Goal: Find contact information: Find contact information

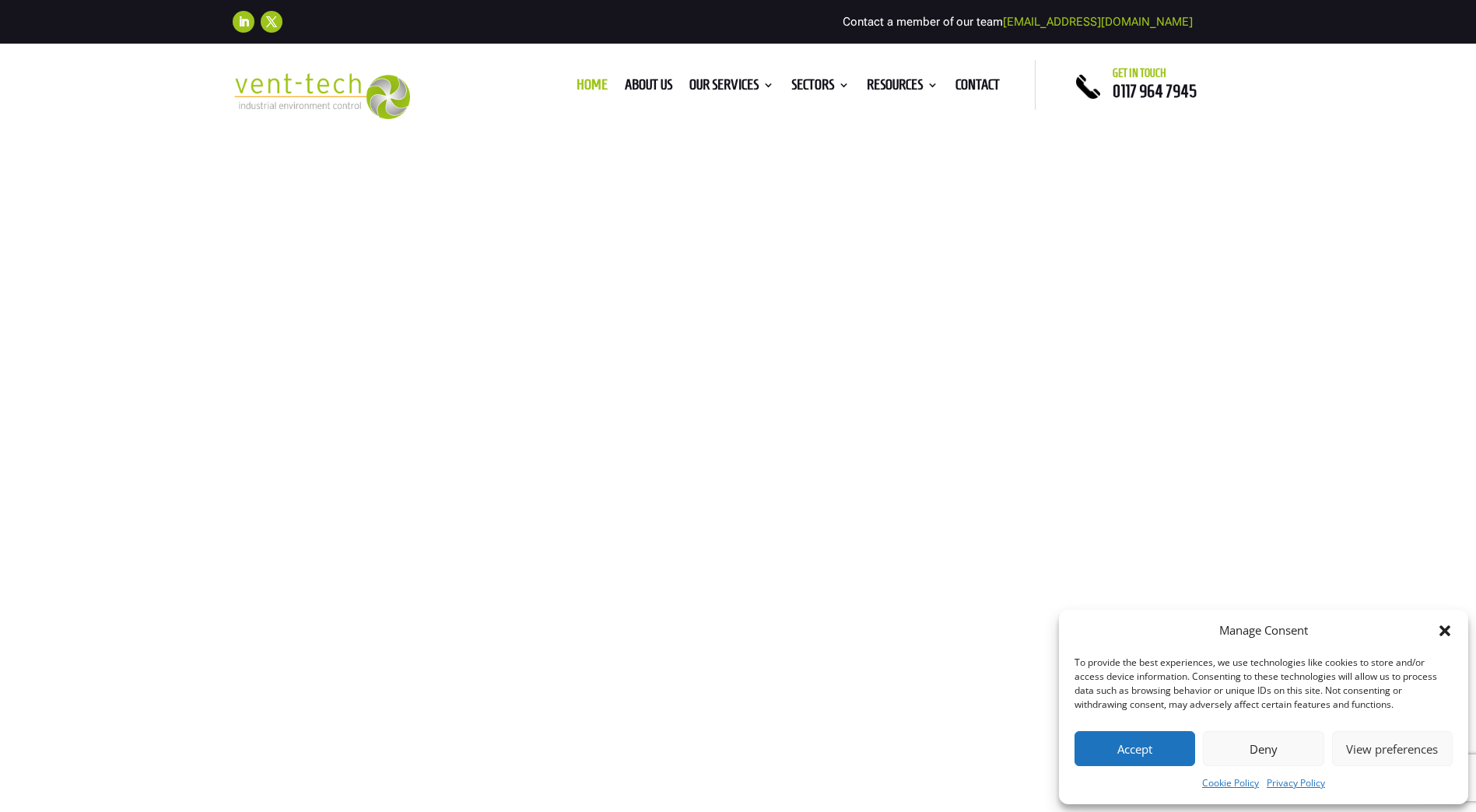
click at [380, 229] on div "Trusted LEV Engineers Industry Experts In LEV With over two decades of experien…" at bounding box center [738, 525] width 1476 height 785
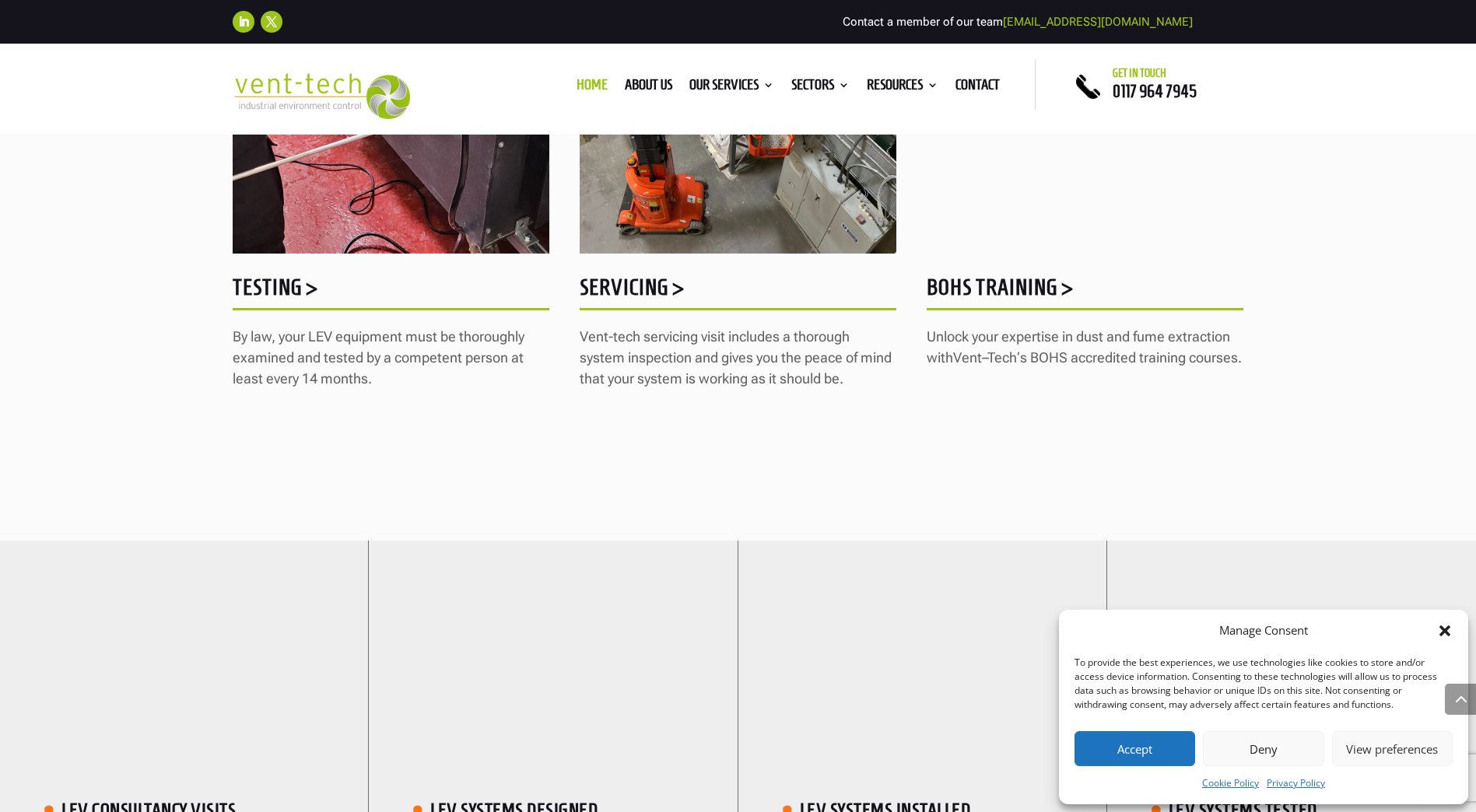
scroll to position [2488, 0]
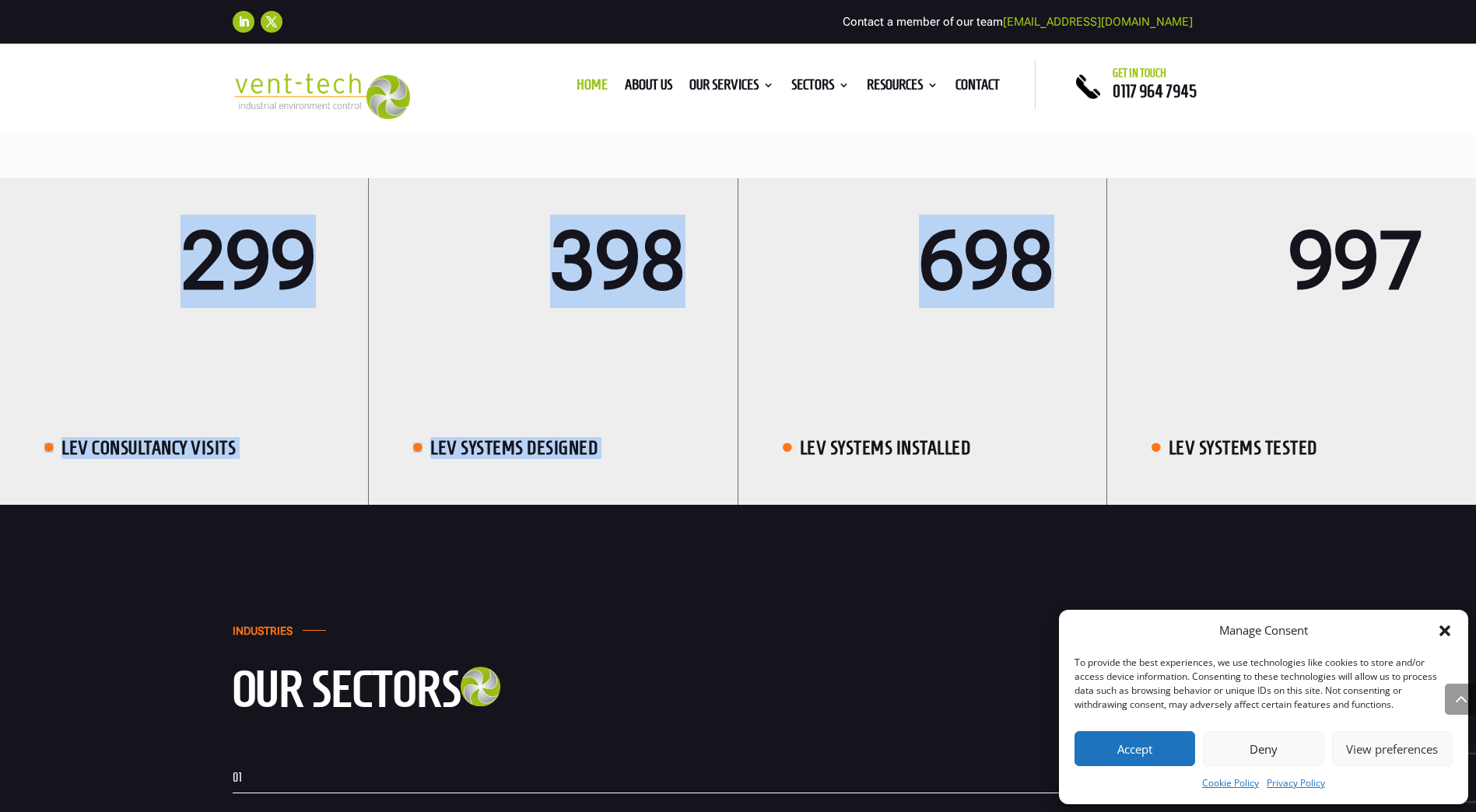
drag, startPoint x: 162, startPoint y: 236, endPoint x: 822, endPoint y: 436, distance: 689.6
click at [827, 434] on div "299  LEV CONSULTANCY VISITS 398  LEV Systems Designed 698  LEV systems insta…" at bounding box center [738, 342] width 1476 height 327
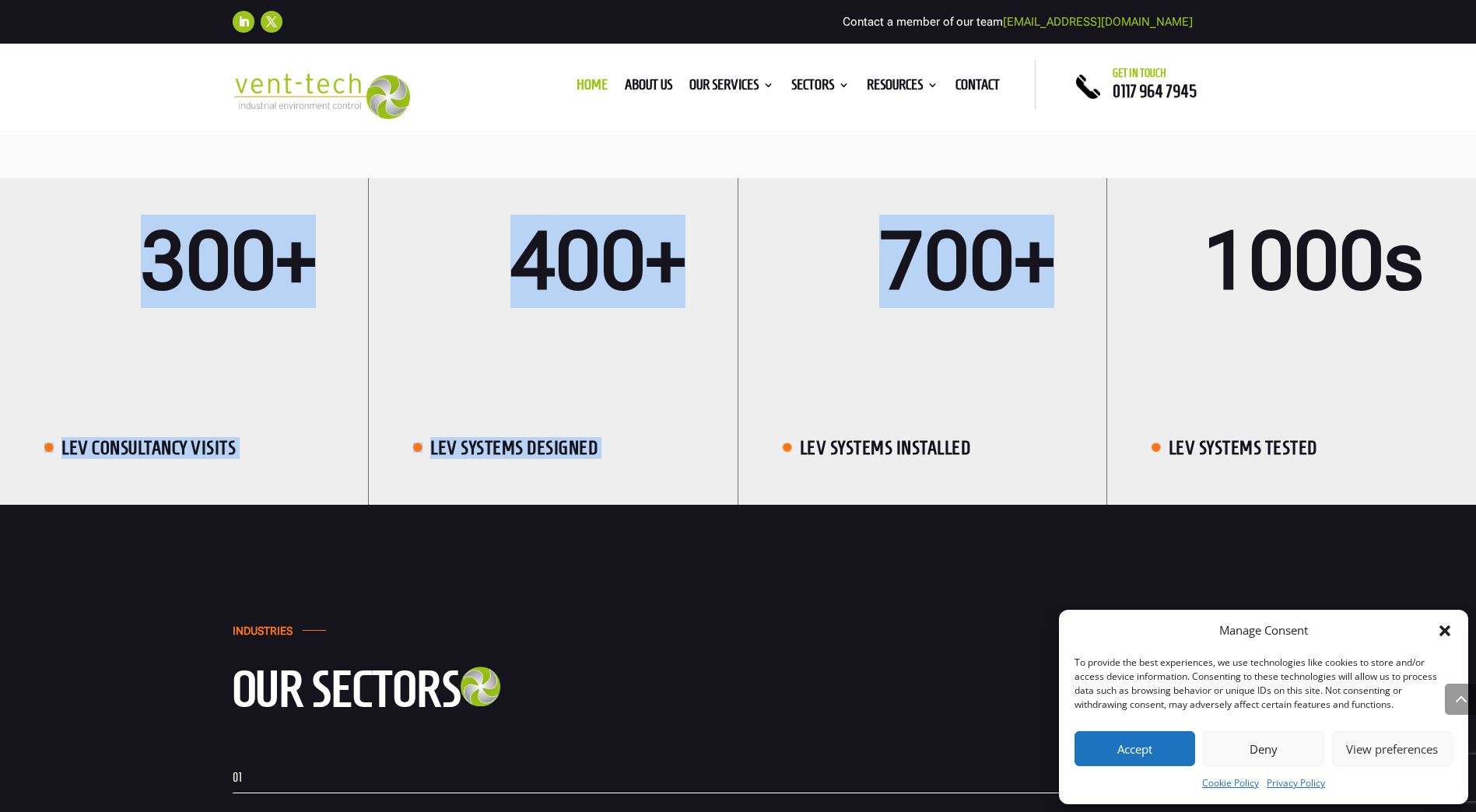
click at [653, 404] on div "400+  LEV Systems Designed" at bounding box center [552, 342] width 369 height 327
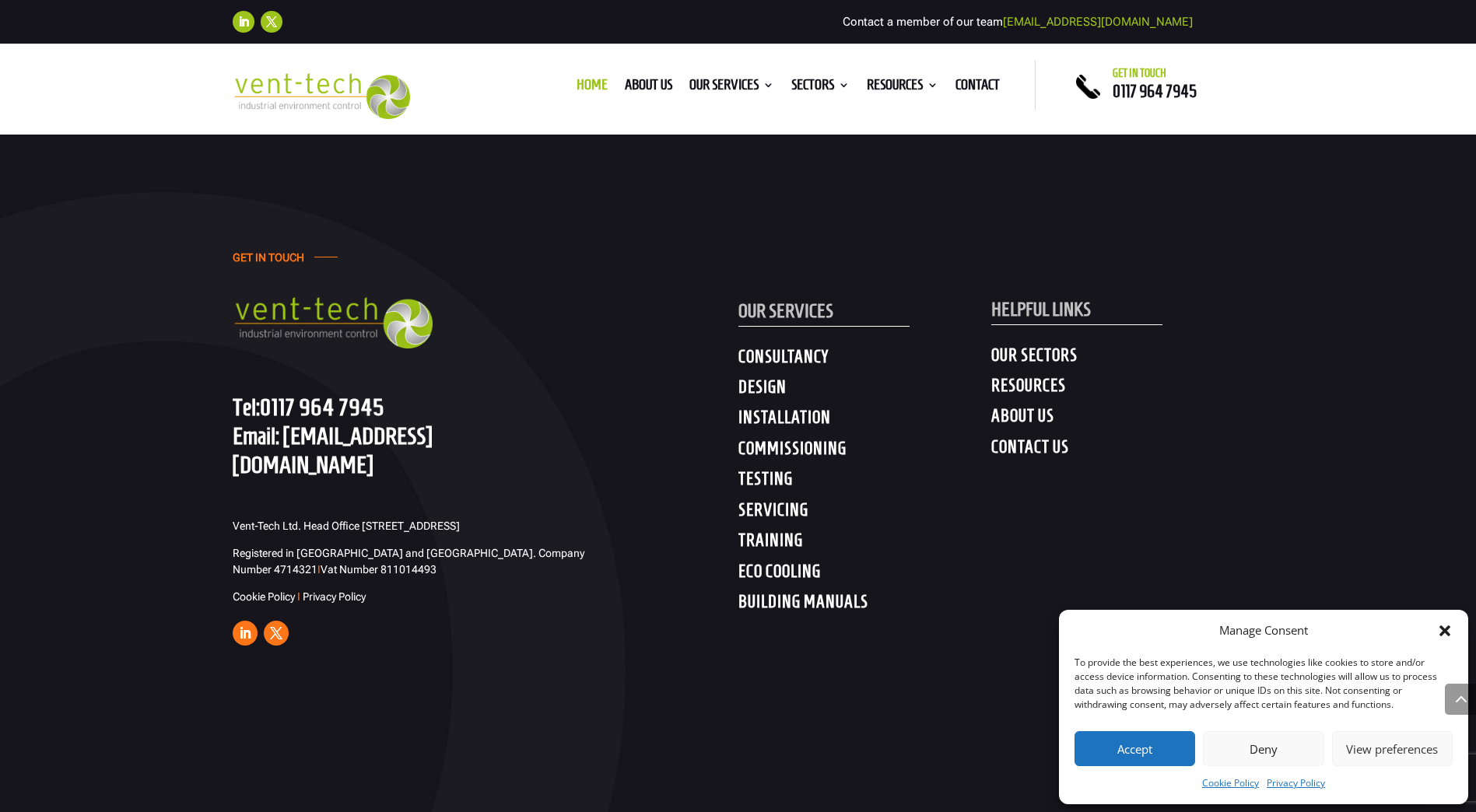
scroll to position [7919, 0]
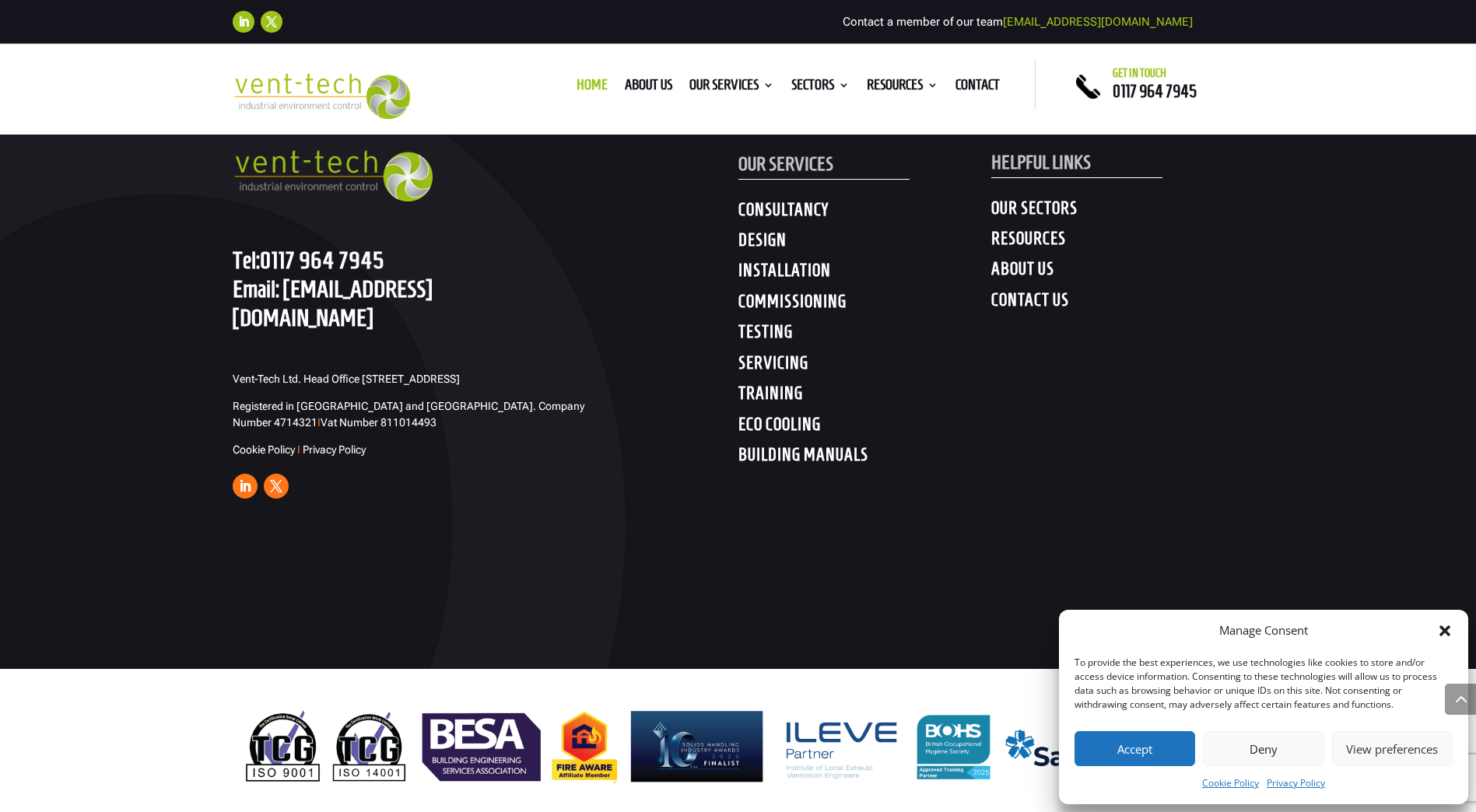
click at [1442, 630] on icon "Close dialog" at bounding box center [1444, 631] width 11 height 11
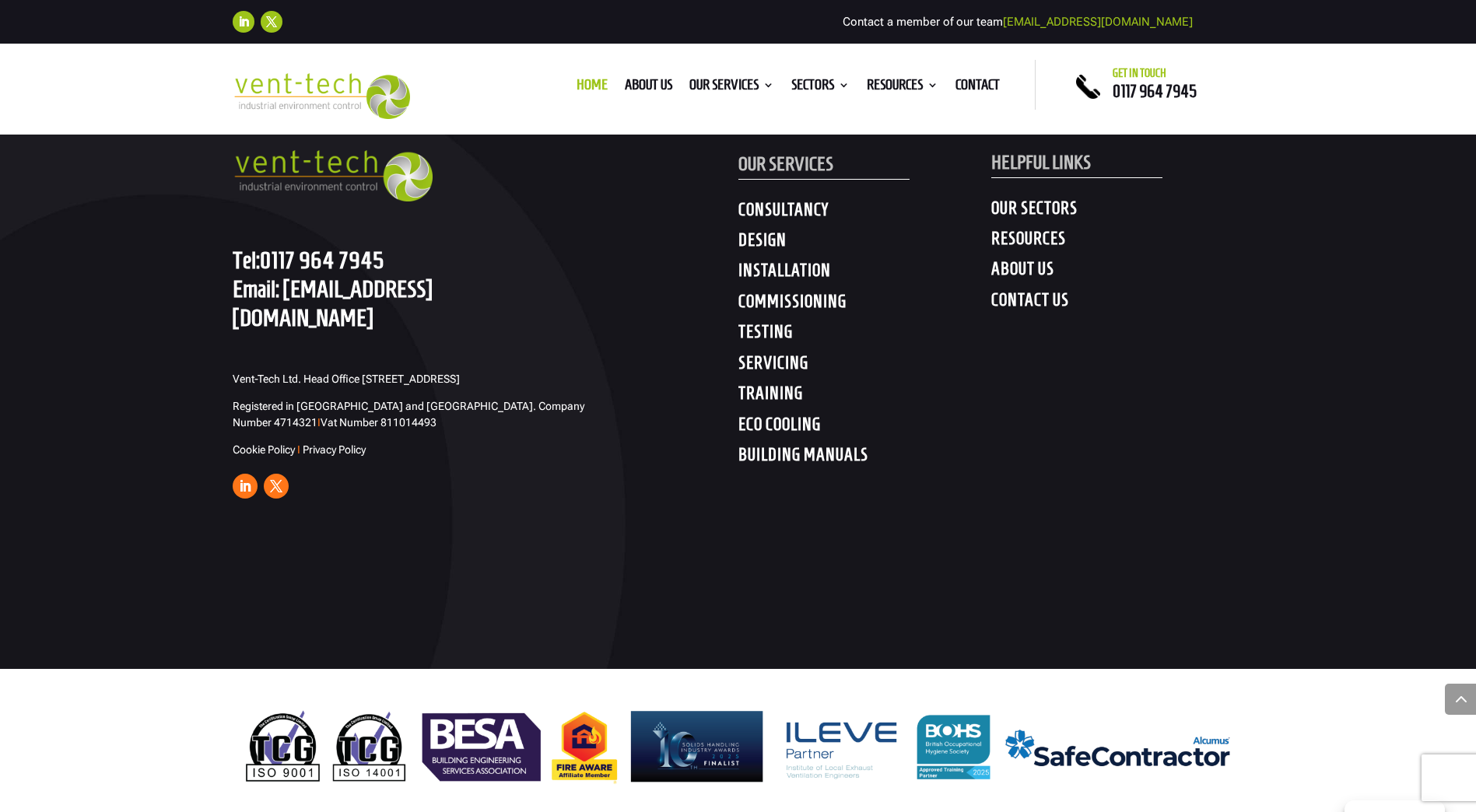
click at [318, 444] on link "Privacy Policy" at bounding box center [333, 450] width 63 height 12
drag, startPoint x: 392, startPoint y: 350, endPoint x: 562, endPoint y: 401, distance: 177.5
click at [562, 401] on div "GET IN TOUCH Tel: [PHONE_NUMBER] Email: [EMAIL_ADDRESS][DOMAIN_NAME] Vent-Tech …" at bounding box center [738, 302] width 1476 height 732
drag, startPoint x: 562, startPoint y: 401, endPoint x: 567, endPoint y: 475, distance: 74.2
click at [567, 475] on ul "Follow Follow" at bounding box center [485, 489] width 506 height 31
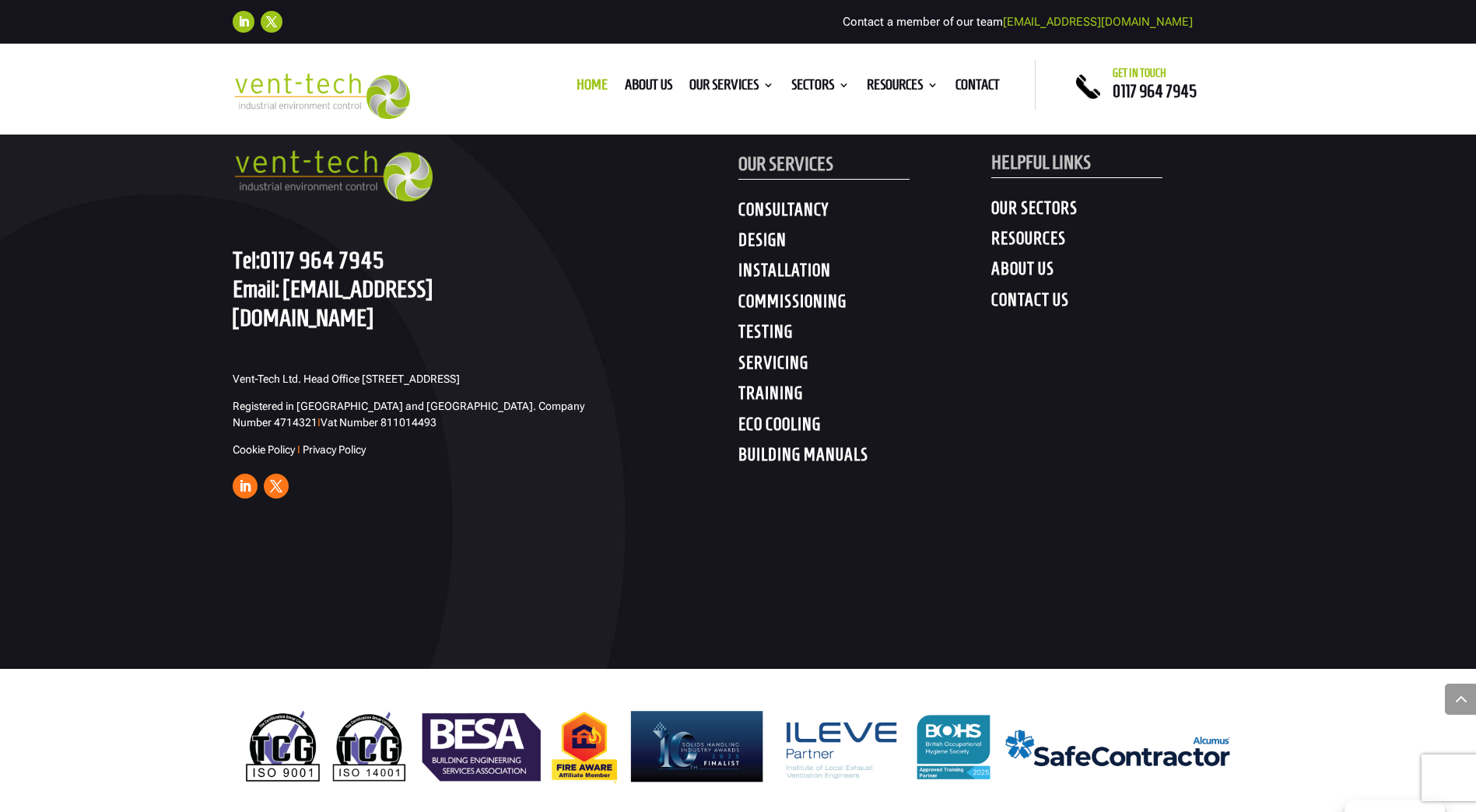
drag, startPoint x: 227, startPoint y: 347, endPoint x: 300, endPoint y: 348, distance: 73.0
click at [300, 348] on div "GET IN TOUCH Tel: [PHONE_NUMBER] Email: [EMAIL_ADDRESS][DOMAIN_NAME] Vent-Tech …" at bounding box center [738, 302] width 1476 height 732
copy span "Vent-Tech Ltd."
click at [645, 331] on div "GET IN TOUCH Tel: [PHONE_NUMBER] Email: [EMAIL_ADDRESS][DOMAIN_NAME] Vent-Tech …" at bounding box center [485, 302] width 506 height 404
click at [353, 324] on div "GET IN TOUCH Tel: [PHONE_NUMBER] Email: [EMAIL_ADDRESS][DOMAIN_NAME] Vent-Tech …" at bounding box center [485, 302] width 506 height 404
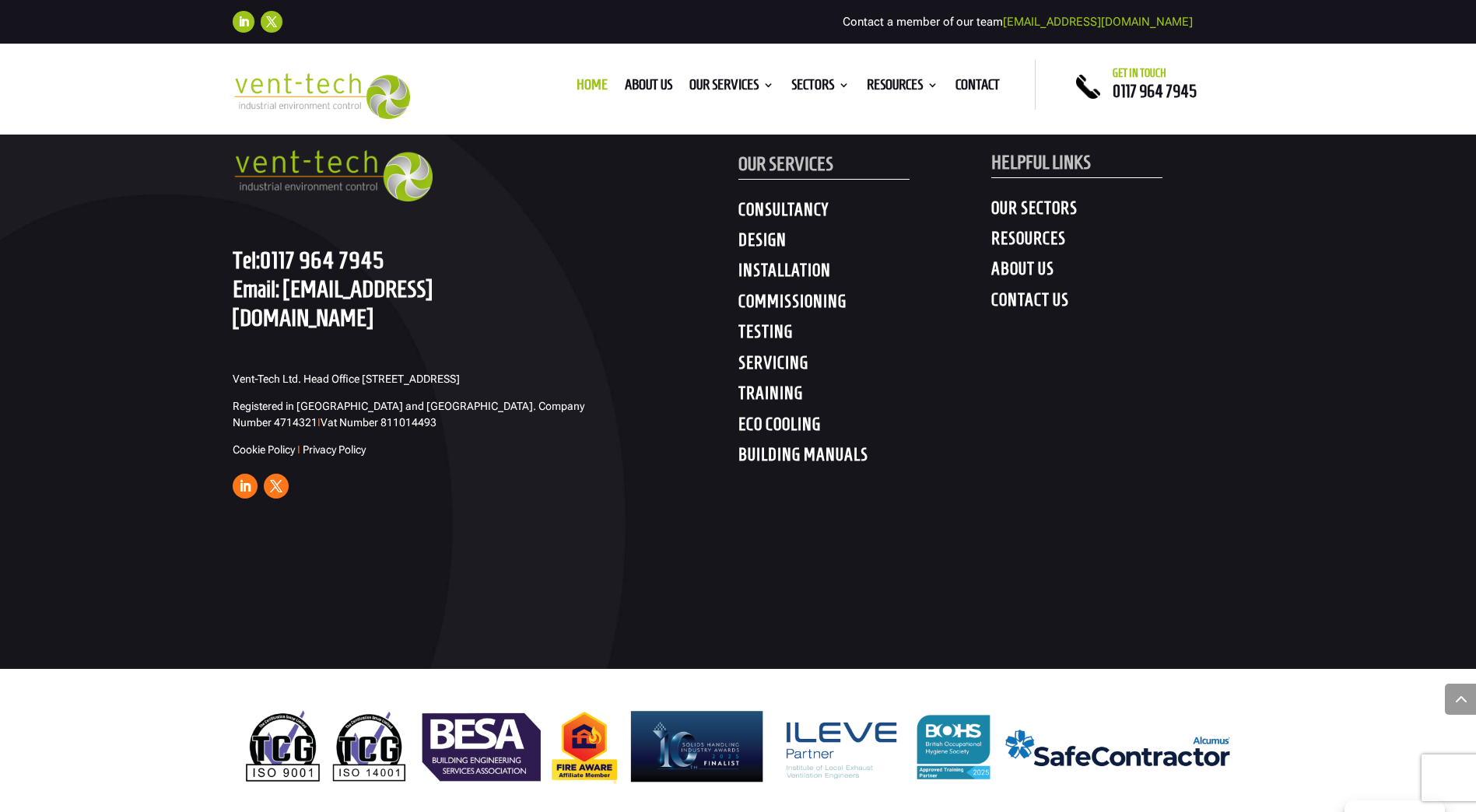
drag, startPoint x: 306, startPoint y: 349, endPoint x: 393, endPoint y: 351, distance: 87.0
click at [393, 373] on span "Vent-Tech Ltd. Head Office [STREET_ADDRESS]" at bounding box center [346, 379] width 227 height 12
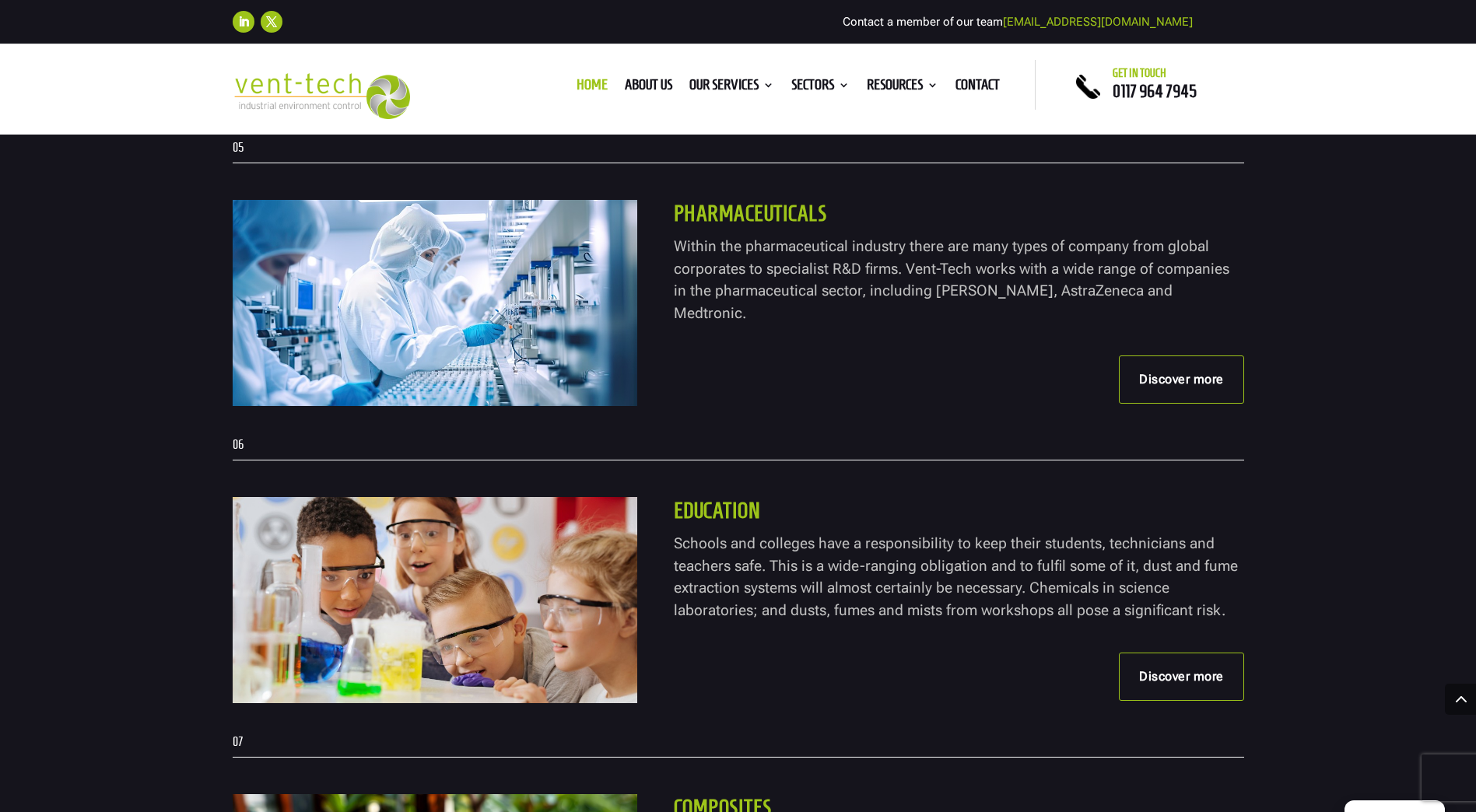
scroll to position [7919, 0]
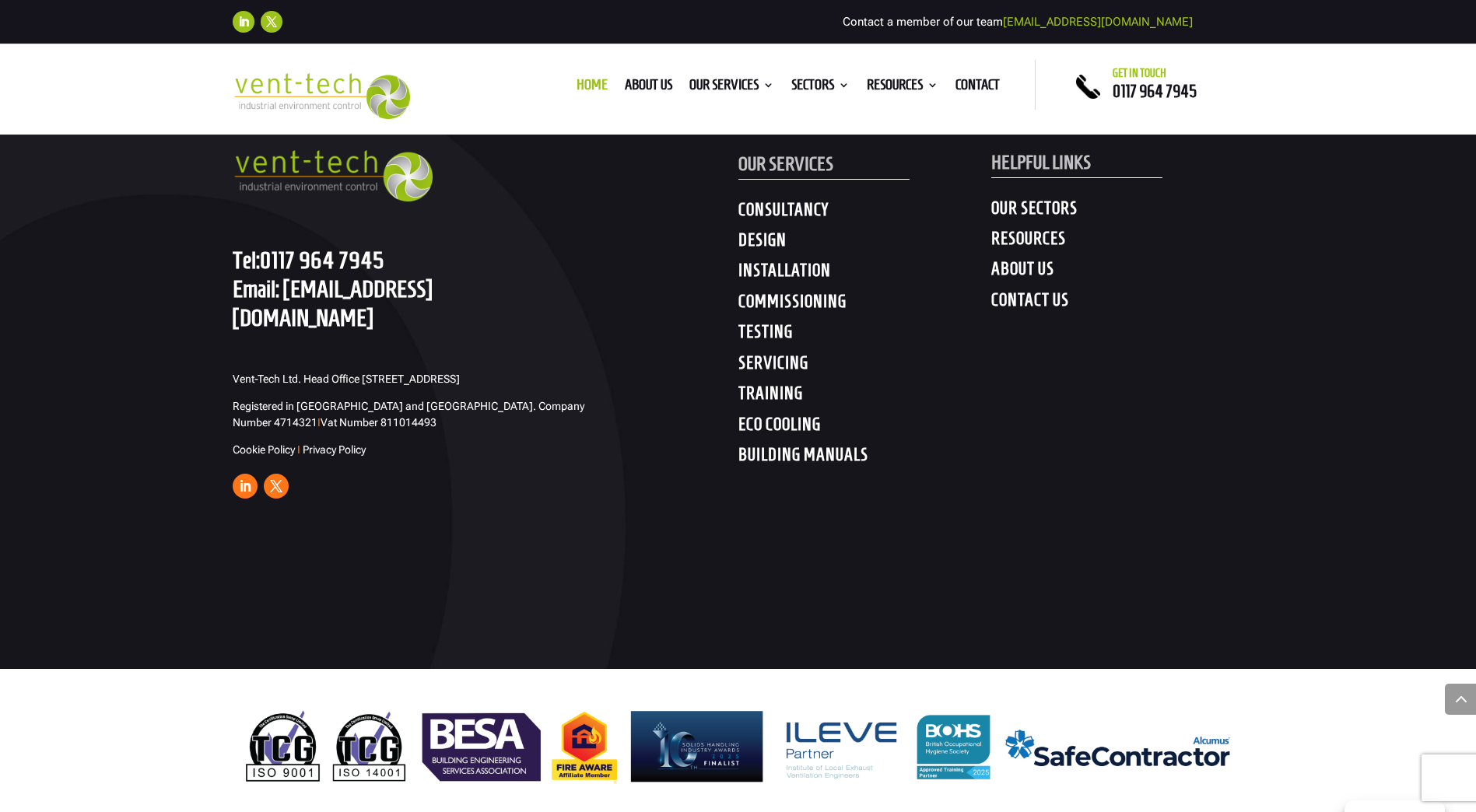
drag, startPoint x: 558, startPoint y: 384, endPoint x: 584, endPoint y: 852, distance: 468.7
click at [555, 571] on div "GET IN TOUCH Tel: [PHONE_NUMBER] Email: [EMAIL_ADDRESS][DOMAIN_NAME] Vent-Tech …" at bounding box center [738, 302] width 1476 height 732
drag, startPoint x: 229, startPoint y: 369, endPoint x: 301, endPoint y: 372, distance: 72.1
click at [301, 372] on div "GET IN TOUCH Tel: [PHONE_NUMBER] Email: [EMAIL_ADDRESS][DOMAIN_NAME] Vent-Tech …" at bounding box center [738, 302] width 1476 height 732
copy span "Hawkfield Way"
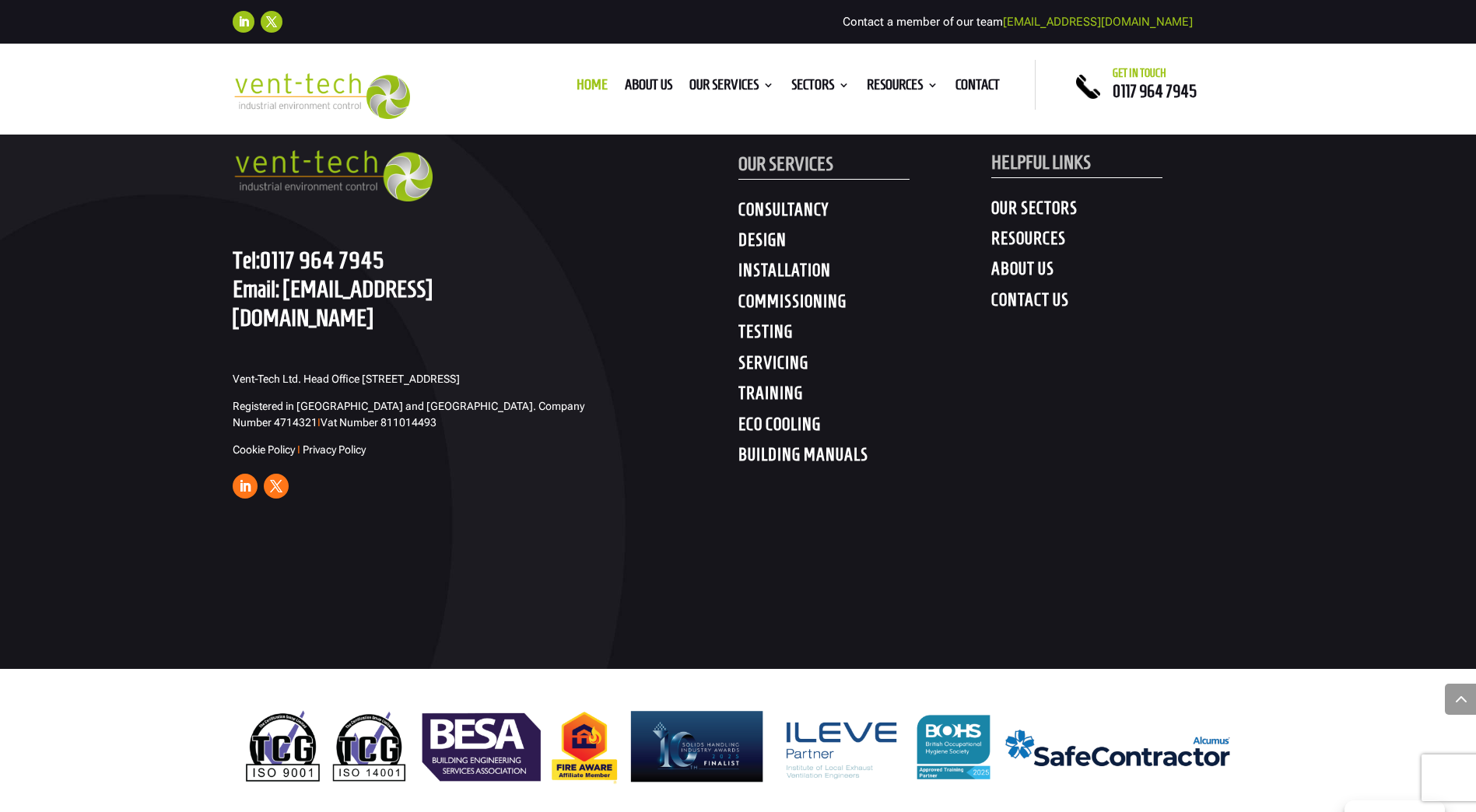
drag, startPoint x: 506, startPoint y: 452, endPoint x: 445, endPoint y: 412, distance: 72.9
click at [506, 452] on div "GET IN TOUCH Tel: [PHONE_NUMBER] Email: [EMAIL_ADDRESS][DOMAIN_NAME] Vent-Tech …" at bounding box center [485, 302] width 506 height 404
drag, startPoint x: 395, startPoint y: 370, endPoint x: 342, endPoint y: 370, distance: 53.0
click at [342, 371] on p "Vent-Tech Ltd. Head Office [STREET_ADDRESS]" at bounding box center [417, 384] width 369 height 27
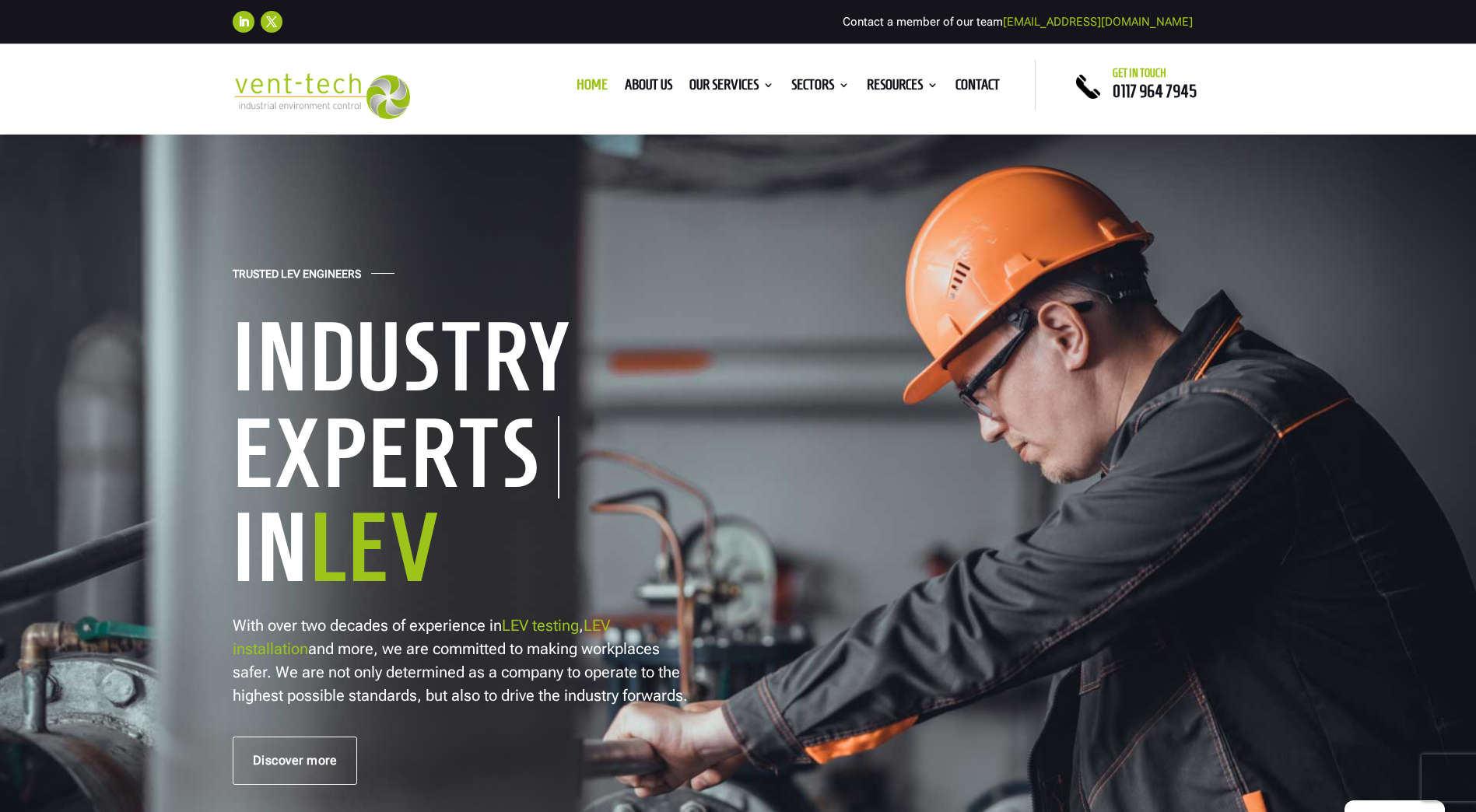
copy span "BS14 0BB"
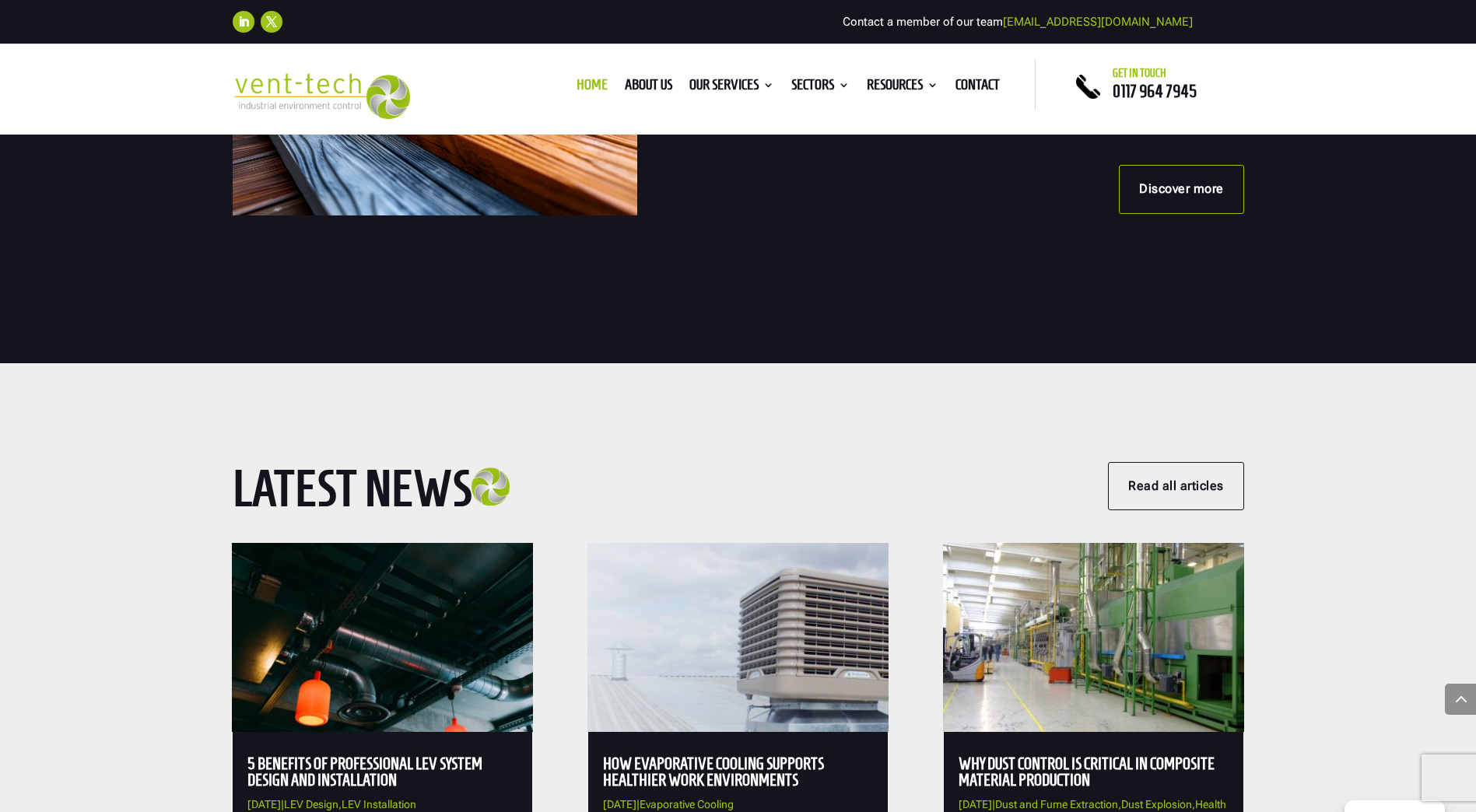
scroll to position [7919, 0]
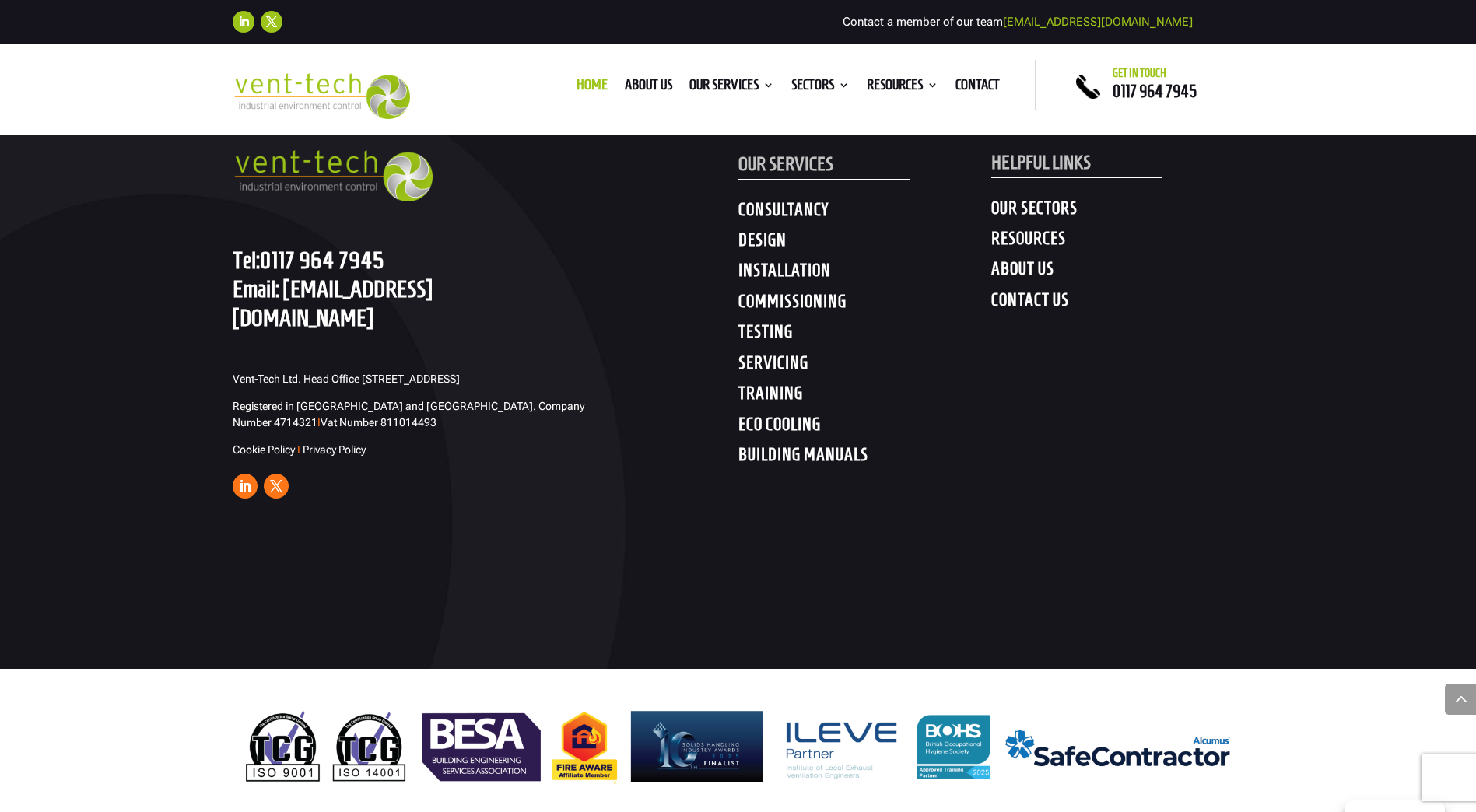
drag, startPoint x: 790, startPoint y: 353, endPoint x: 764, endPoint y: 685, distance: 333.0
drag, startPoint x: 337, startPoint y: 367, endPoint x: 308, endPoint y: 369, distance: 29.1
click at [308, 373] on span "Vent-Tech Ltd. Head Office [STREET_ADDRESS]" at bounding box center [346, 379] width 227 height 12
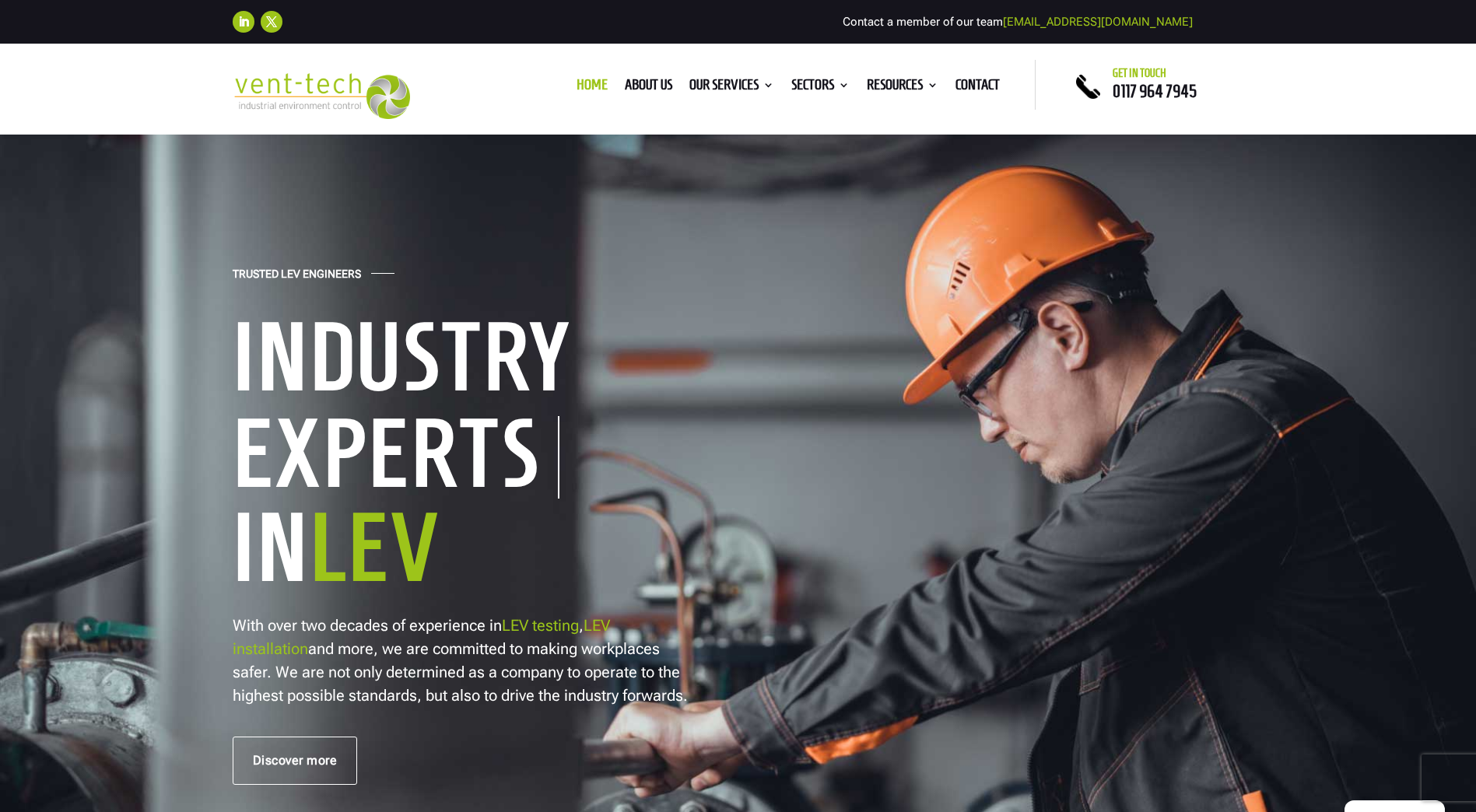
copy span "Bristo"
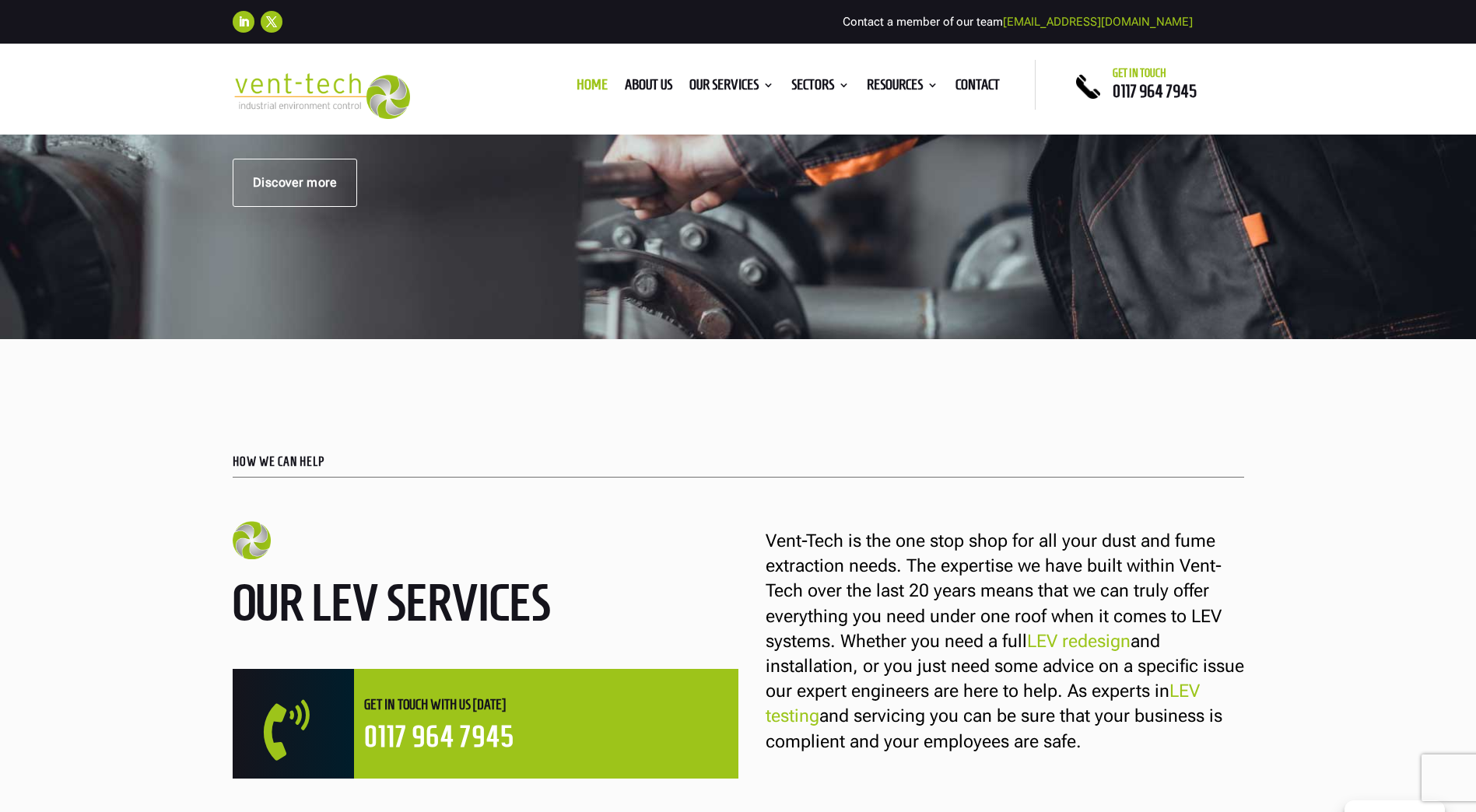
drag, startPoint x: 770, startPoint y: 483, endPoint x: 788, endPoint y: 735, distance: 252.6
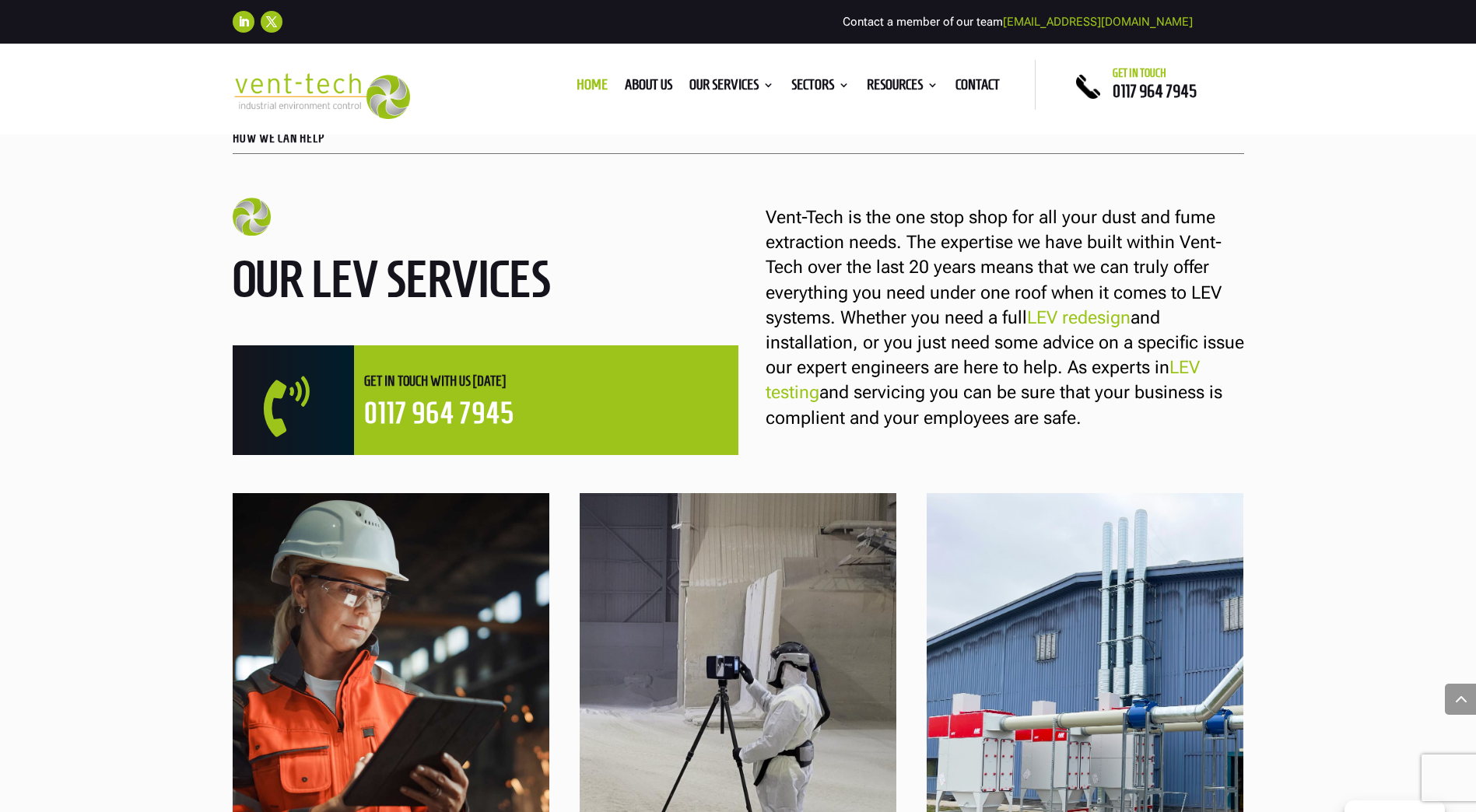
drag, startPoint x: 788, startPoint y: 735, endPoint x: 794, endPoint y: 406, distance: 329.1
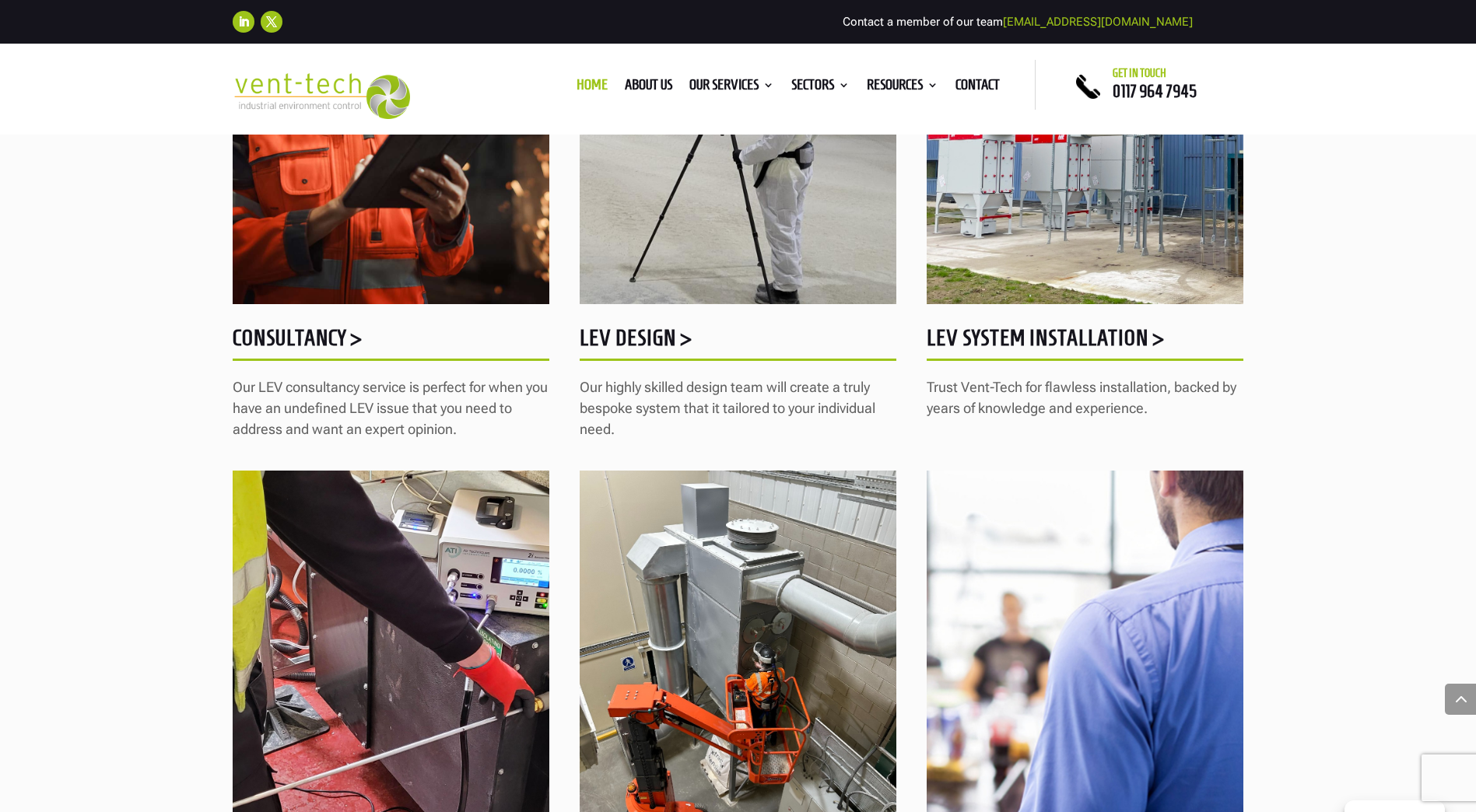
scroll to position [7919, 0]
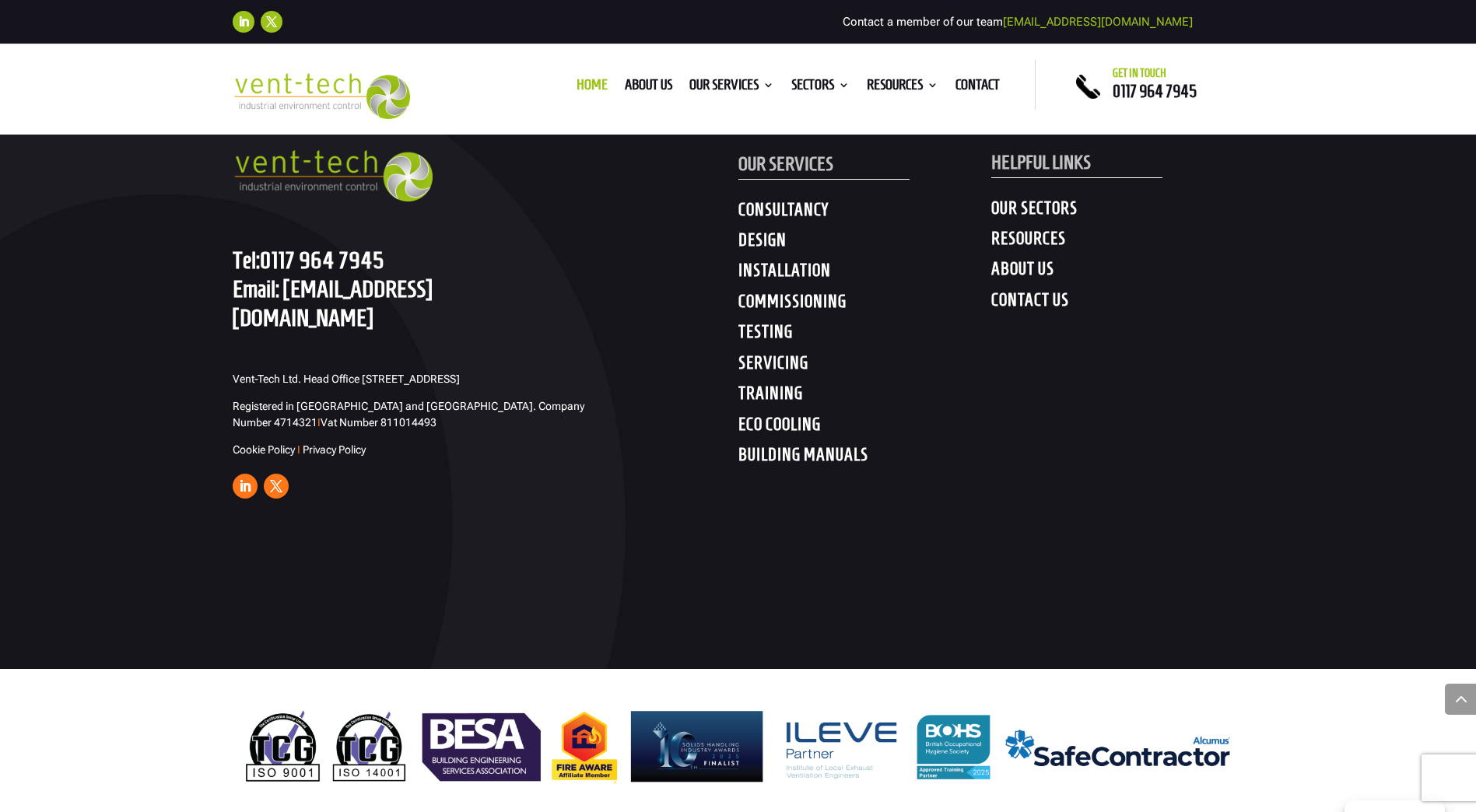
drag, startPoint x: 833, startPoint y: 203, endPoint x: 843, endPoint y: 852, distance: 649.1
click at [461, 557] on div "GET IN TOUCH Tel: [PHONE_NUMBER] Email: [EMAIL_ADDRESS][DOMAIN_NAME] Vent-Tech …" at bounding box center [738, 302] width 1476 height 732
drag, startPoint x: 304, startPoint y: 350, endPoint x: 450, endPoint y: 353, distance: 146.0
click at [450, 373] on span "Vent-Tech Ltd. Head Office [STREET_ADDRESS]" at bounding box center [346, 379] width 227 height 12
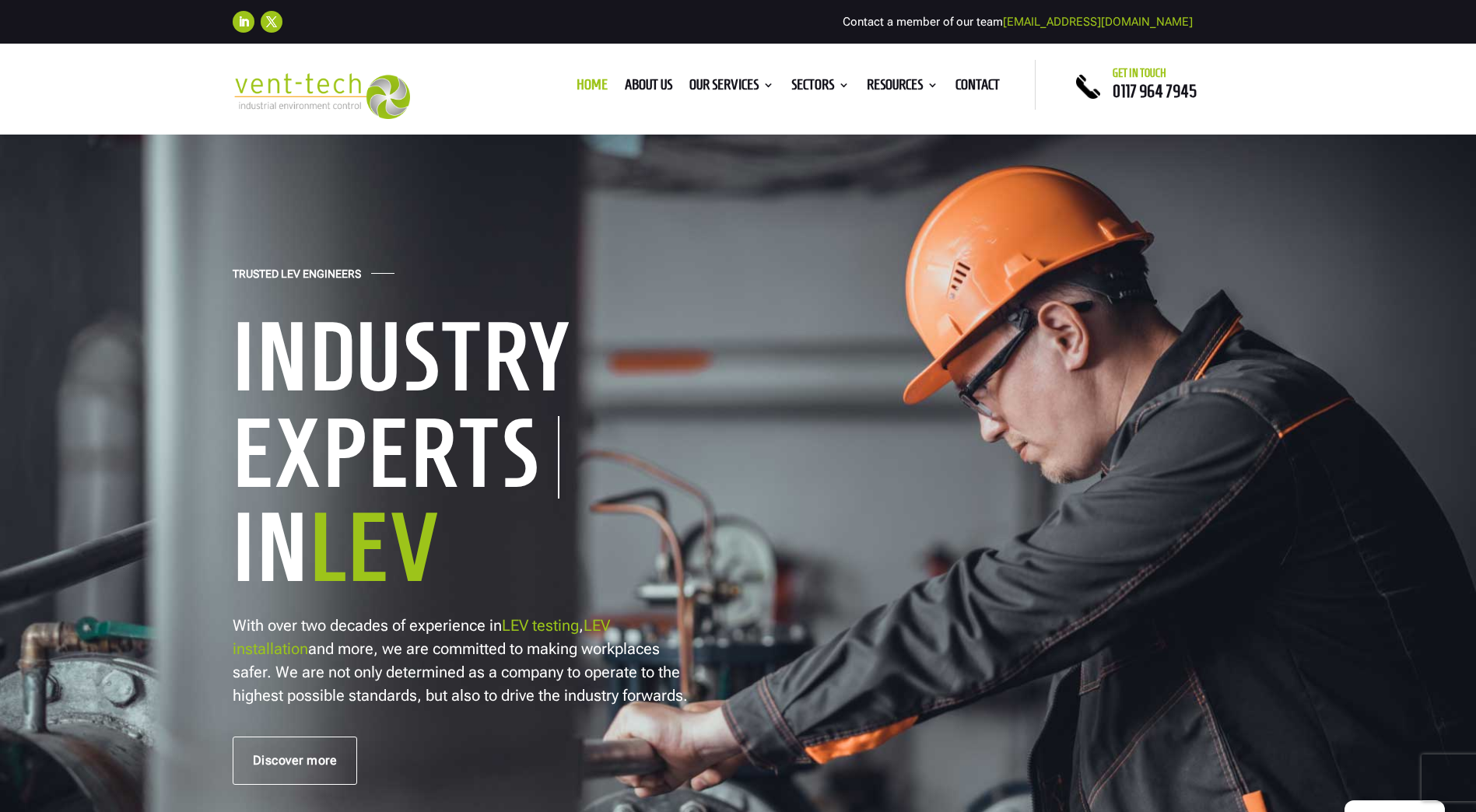
copy span "Head Office [STREET_ADDRESS]"
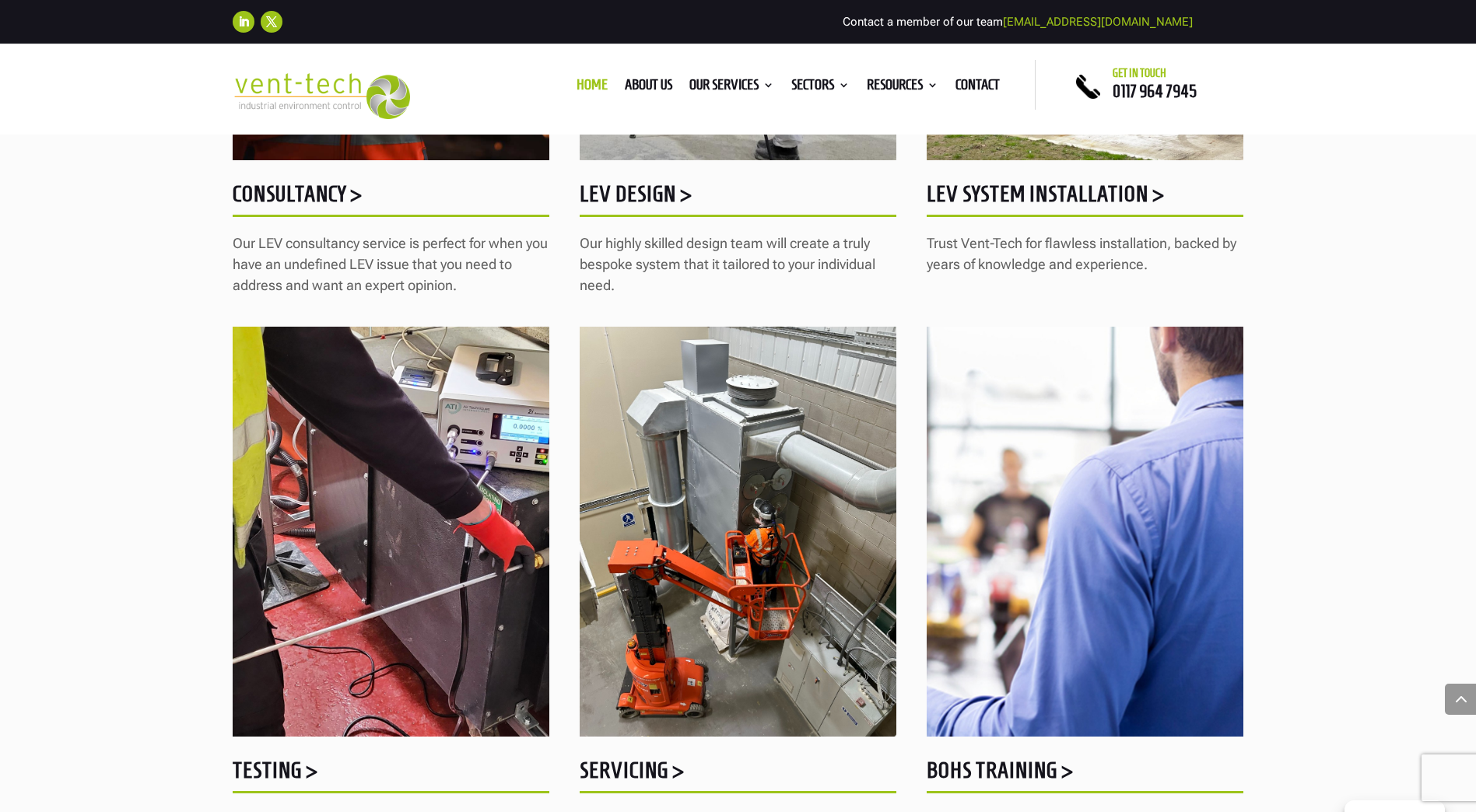
scroll to position [7919, 0]
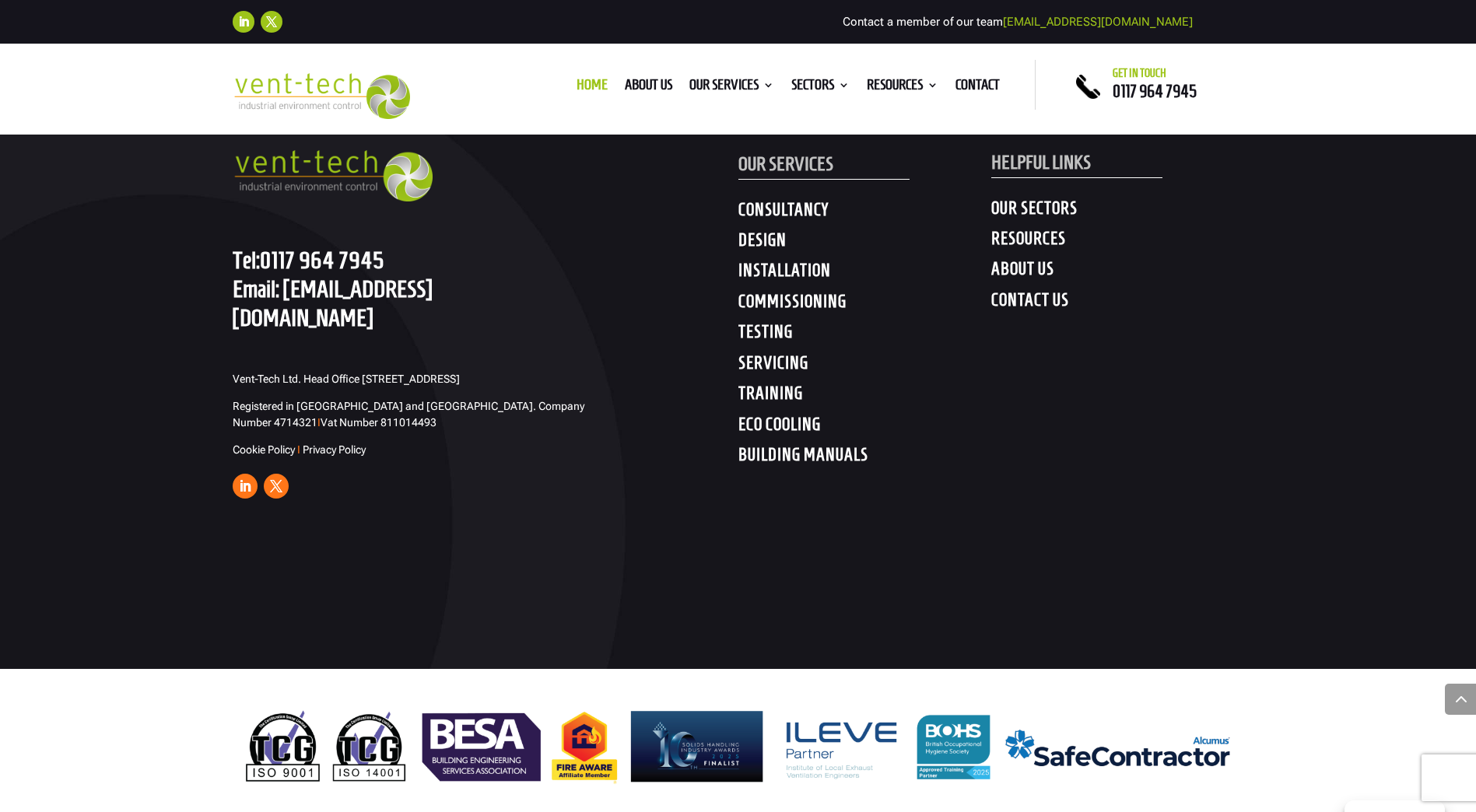
drag, startPoint x: 698, startPoint y: 368, endPoint x: 700, endPoint y: 852, distance: 484.0
drag, startPoint x: 456, startPoint y: 348, endPoint x: 571, endPoint y: 352, distance: 115.1
click at [460, 373] on span "Vent-Tech Ltd. Head Office [STREET_ADDRESS]" at bounding box center [346, 379] width 227 height 12
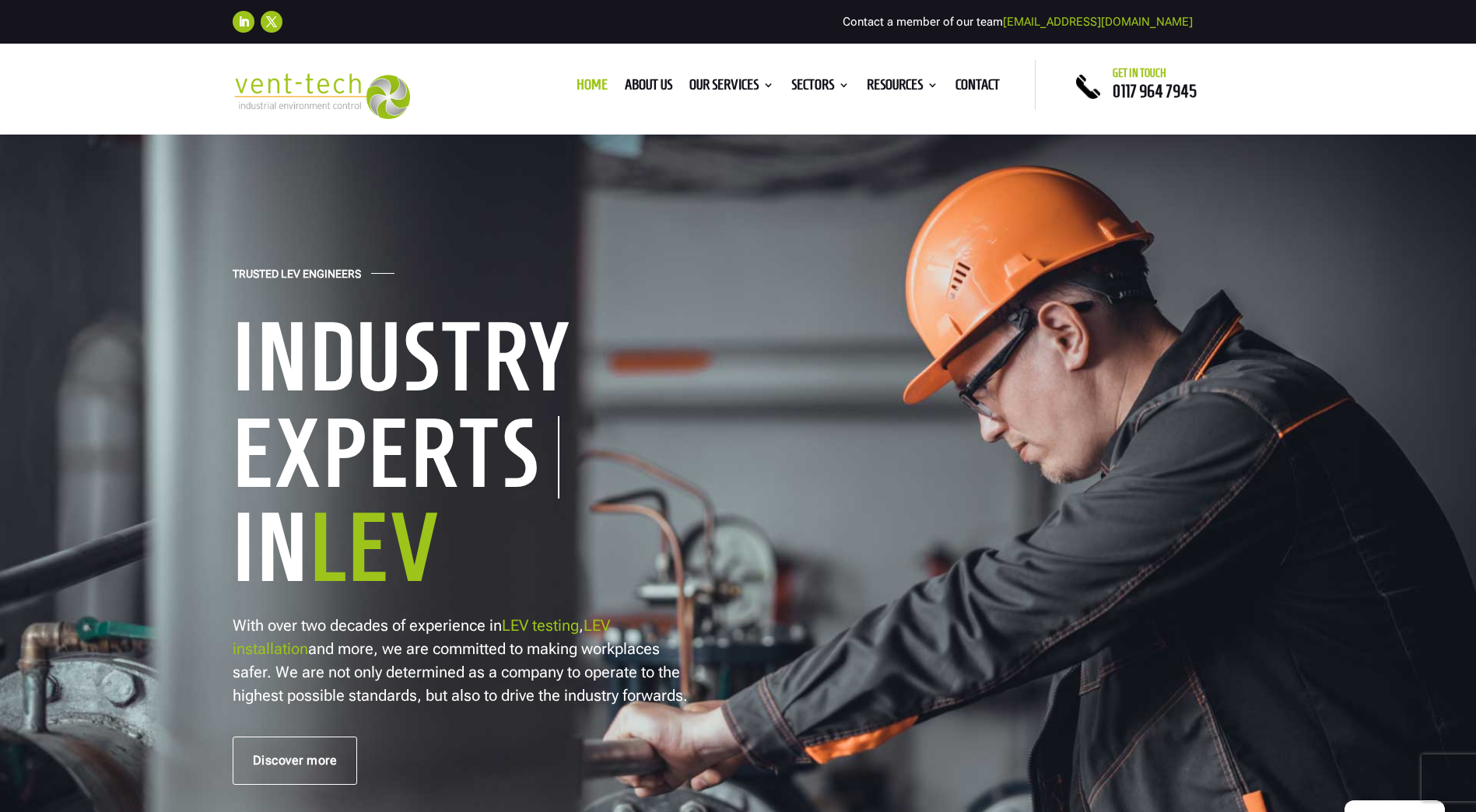
copy span "[GEOGRAPHIC_DATA]"
